Goal: Task Accomplishment & Management: Use online tool/utility

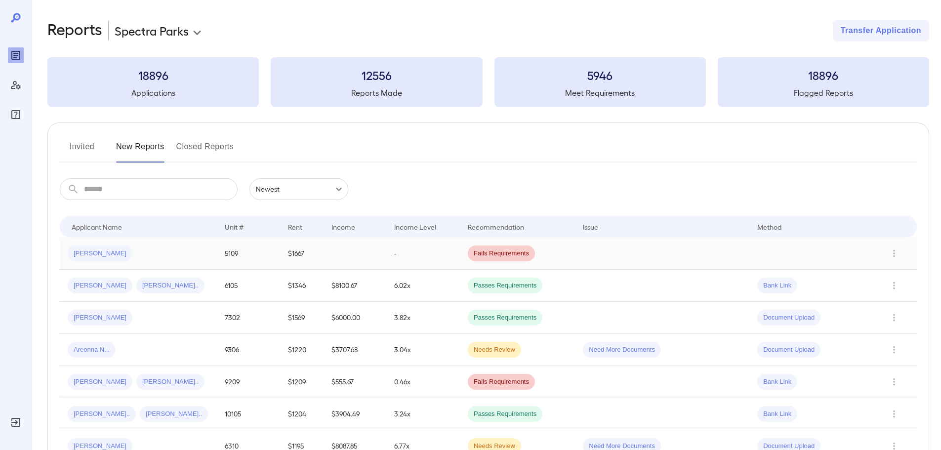
click at [184, 254] on div "[PERSON_NAME]" at bounding box center [138, 253] width 141 height 16
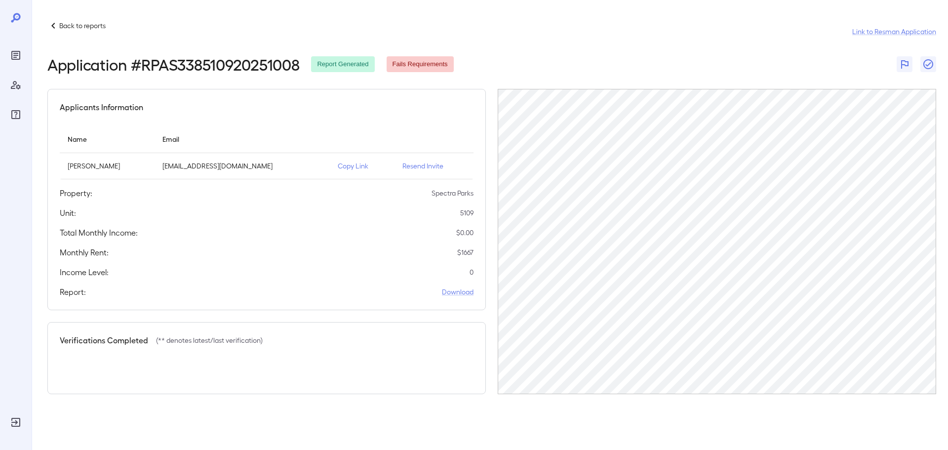
click at [345, 168] on p "Copy Link" at bounding box center [362, 166] width 49 height 10
